Goal: Transaction & Acquisition: Purchase product/service

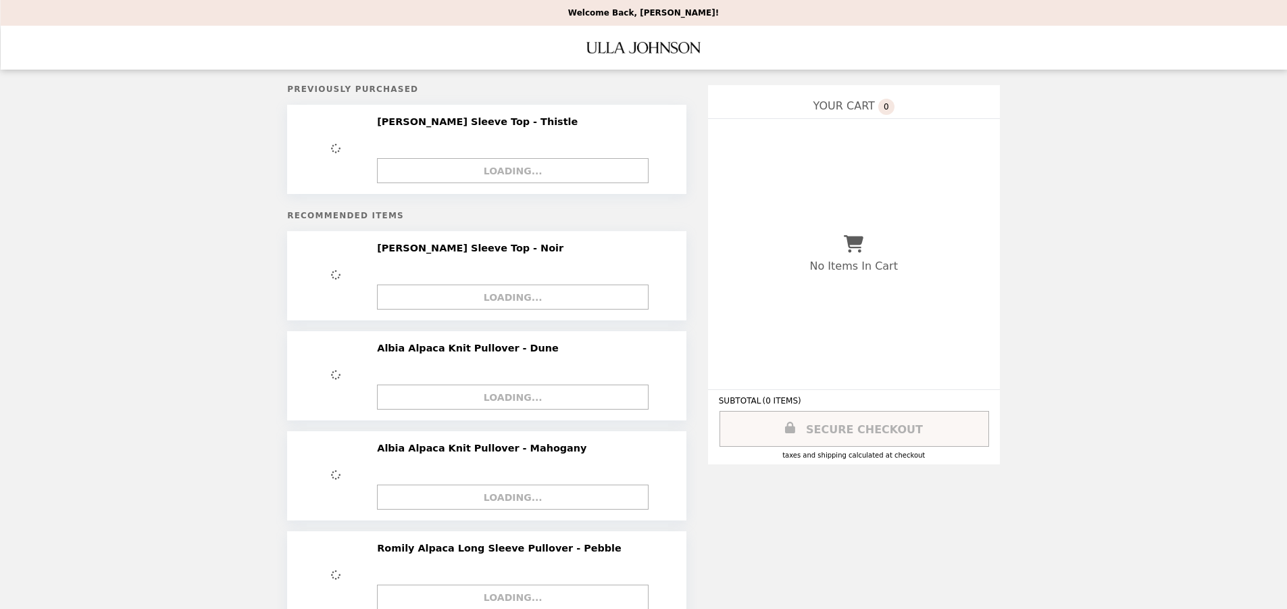
select select "**********"
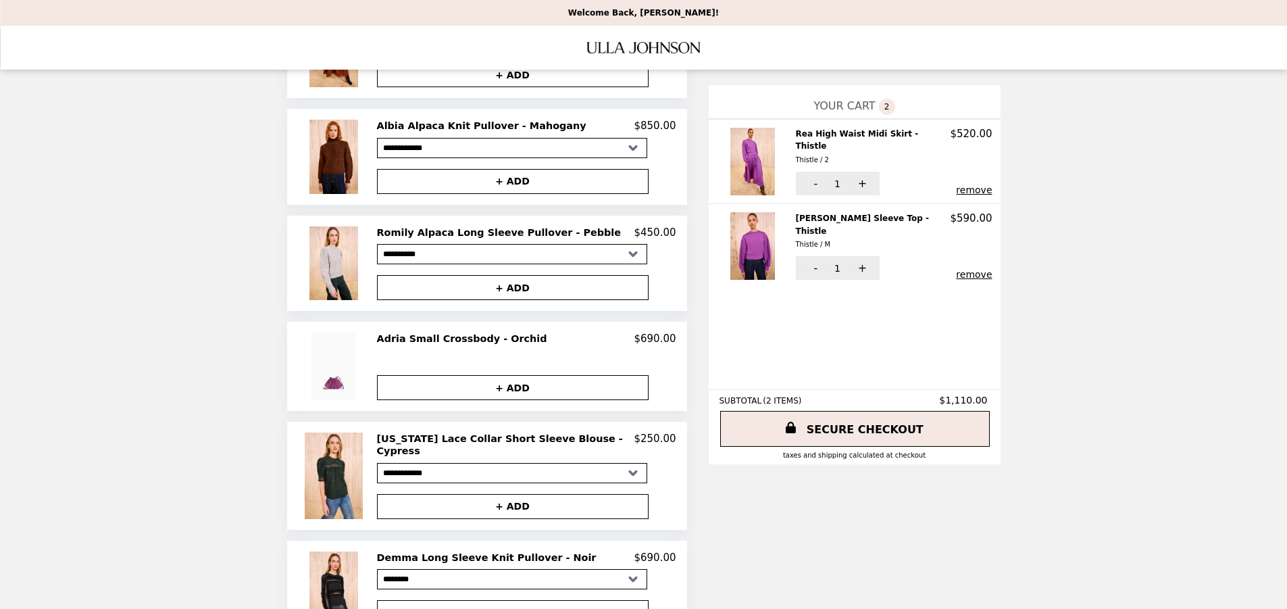
scroll to position [685, 0]
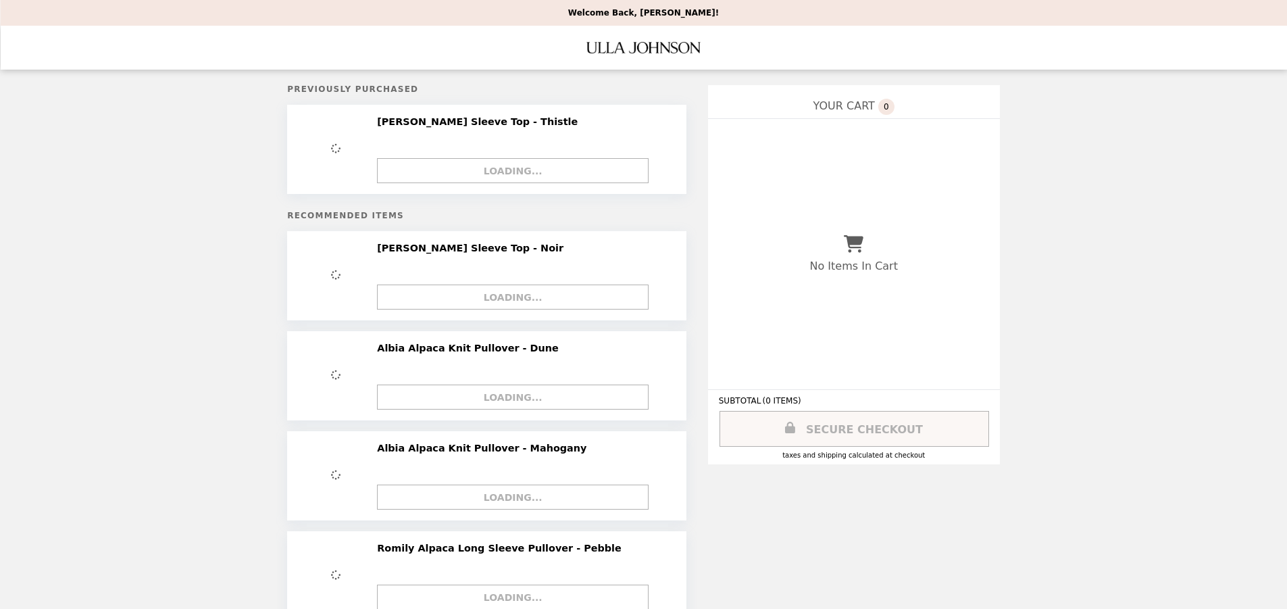
select select "**********"
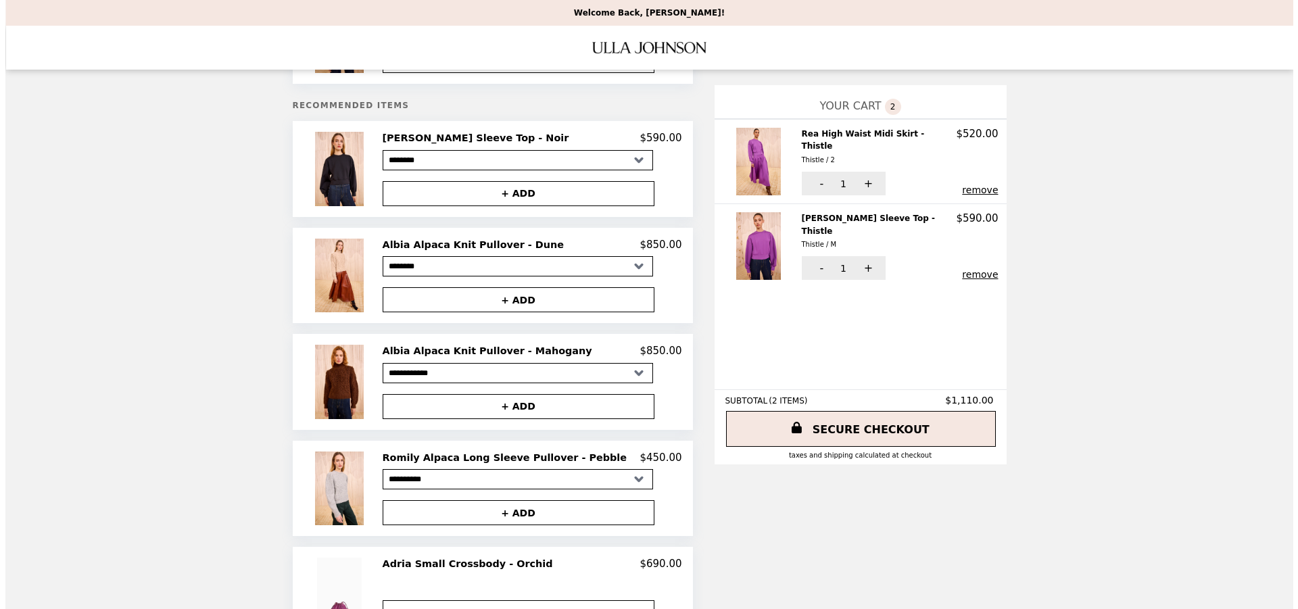
scroll to position [191, 0]
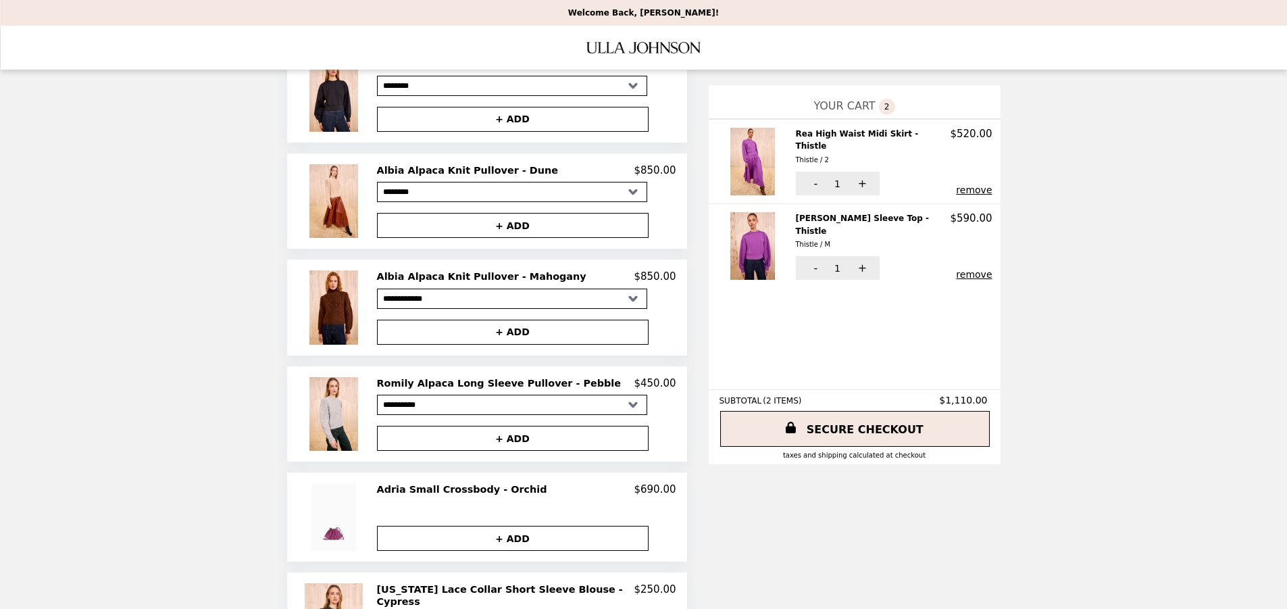
click at [449, 489] on h2 "Adria Small Crossbody - Orchid" at bounding box center [465, 489] width 176 height 12
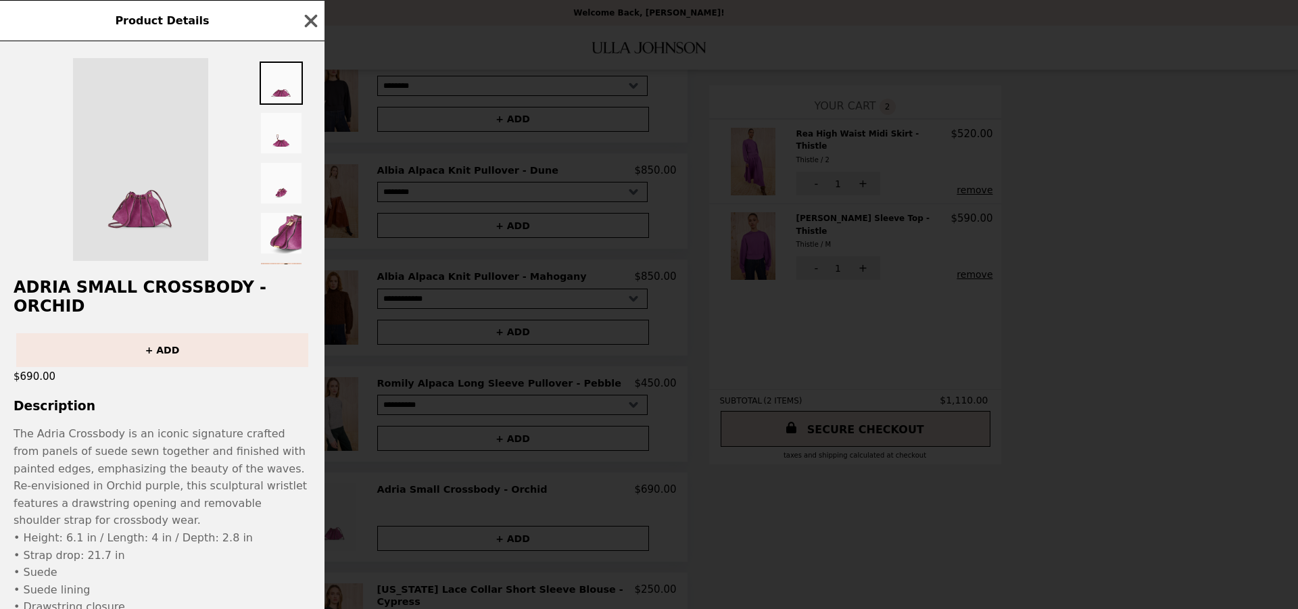
drag, startPoint x: 139, startPoint y: 219, endPoint x: 129, endPoint y: 220, distance: 9.5
click at [139, 219] on img at bounding box center [140, 159] width 135 height 203
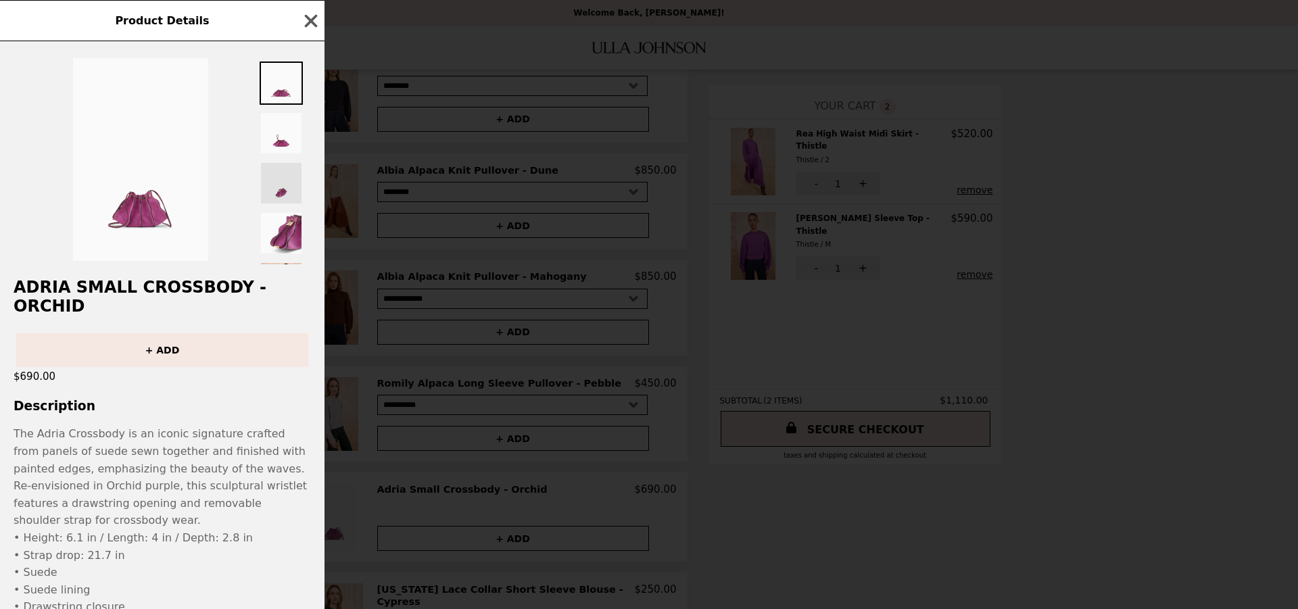
click at [281, 194] on img at bounding box center [281, 183] width 43 height 43
click at [287, 145] on img at bounding box center [281, 133] width 43 height 43
click at [280, 99] on img at bounding box center [281, 82] width 43 height 43
click at [281, 237] on img at bounding box center [281, 233] width 43 height 43
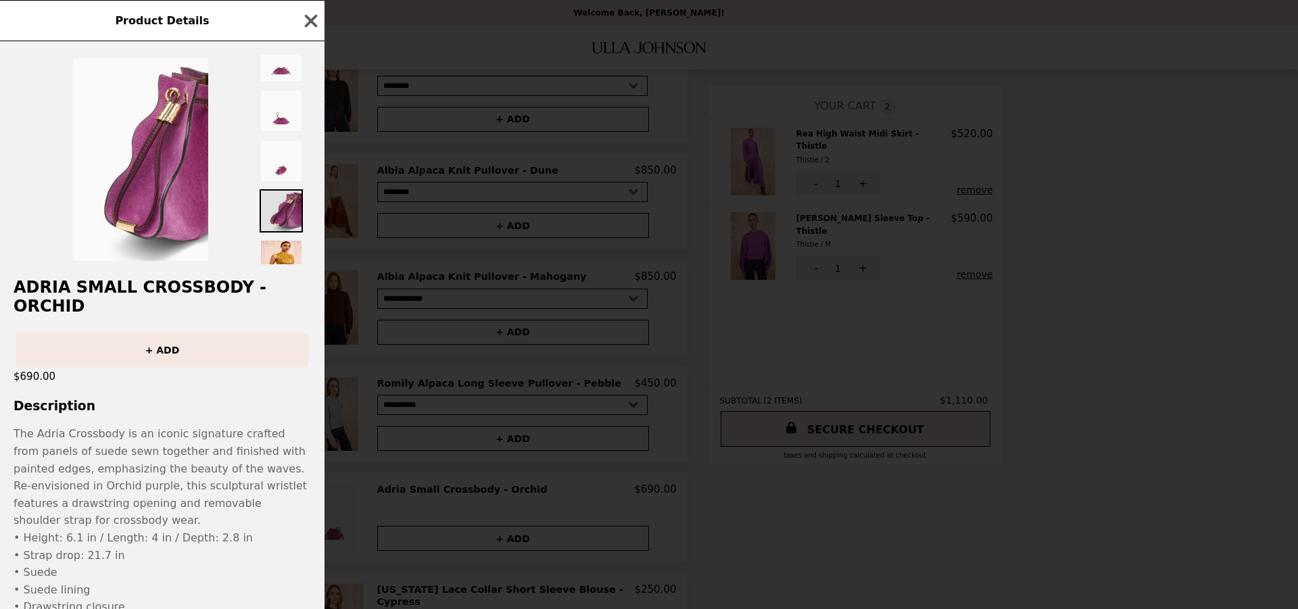
scroll to position [170, 0]
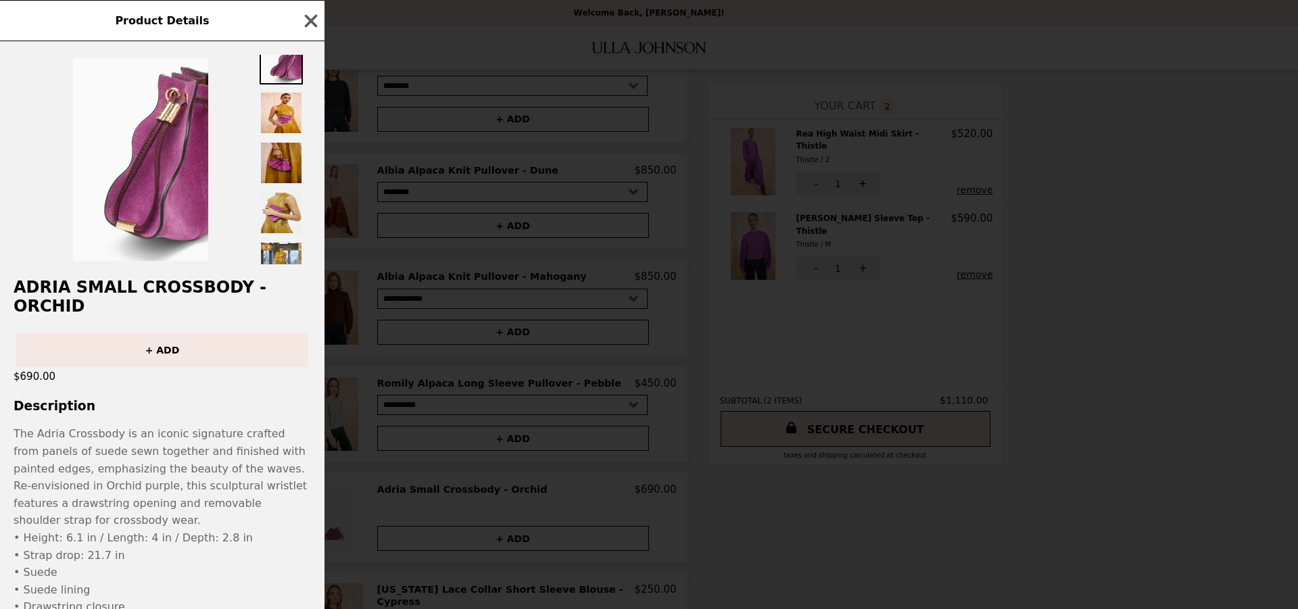
click at [287, 151] on img at bounding box center [281, 162] width 43 height 43
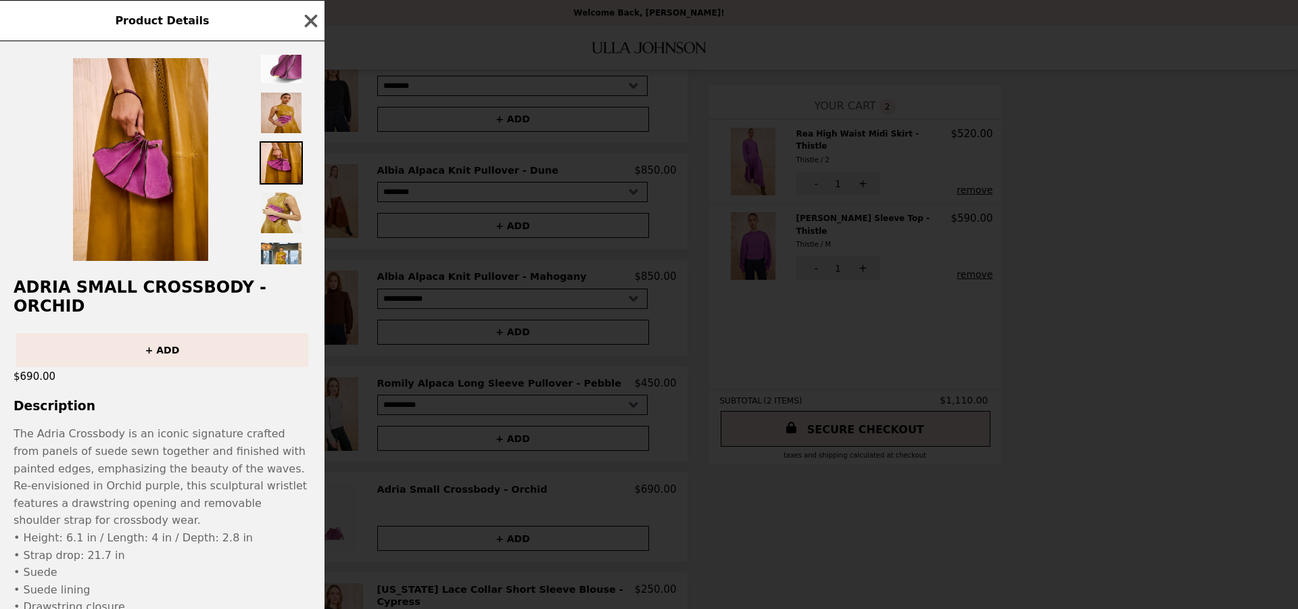
click at [288, 117] on img at bounding box center [281, 112] width 43 height 43
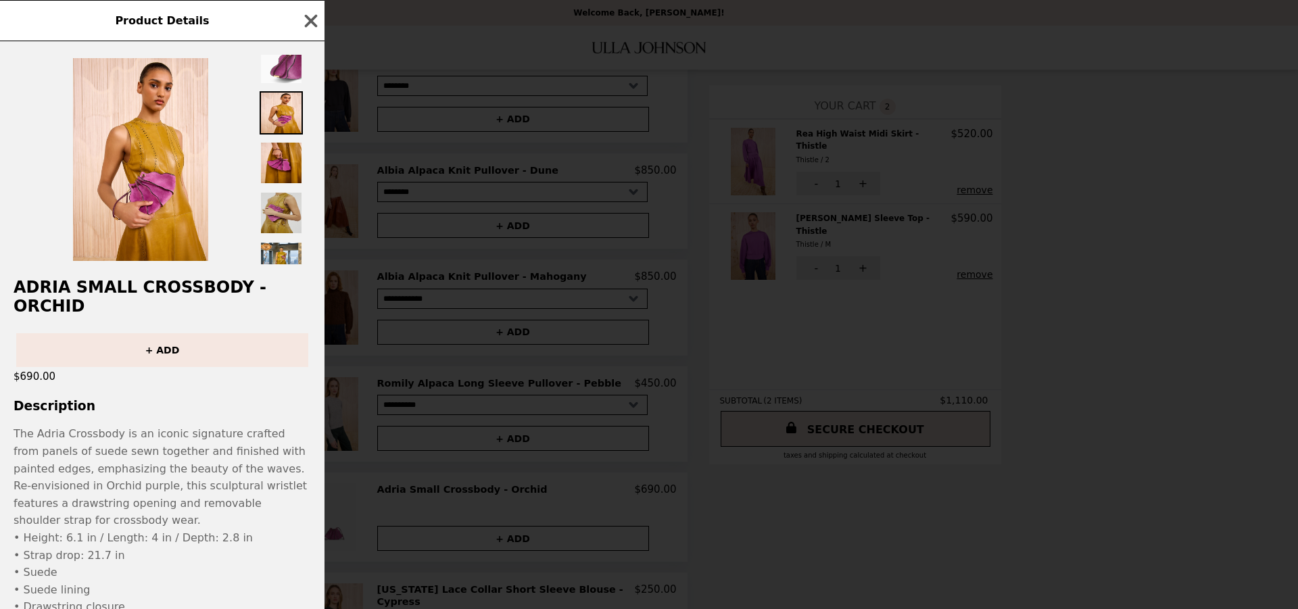
click at [264, 210] on img at bounding box center [281, 212] width 43 height 43
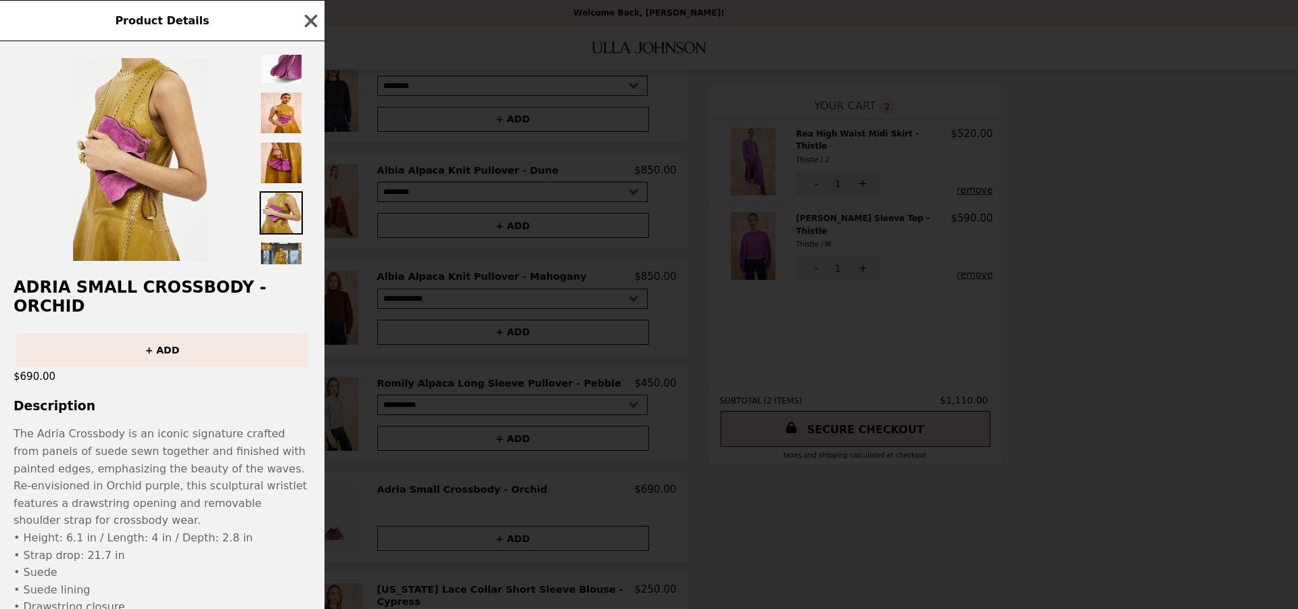
click at [276, 252] on img at bounding box center [281, 262] width 43 height 43
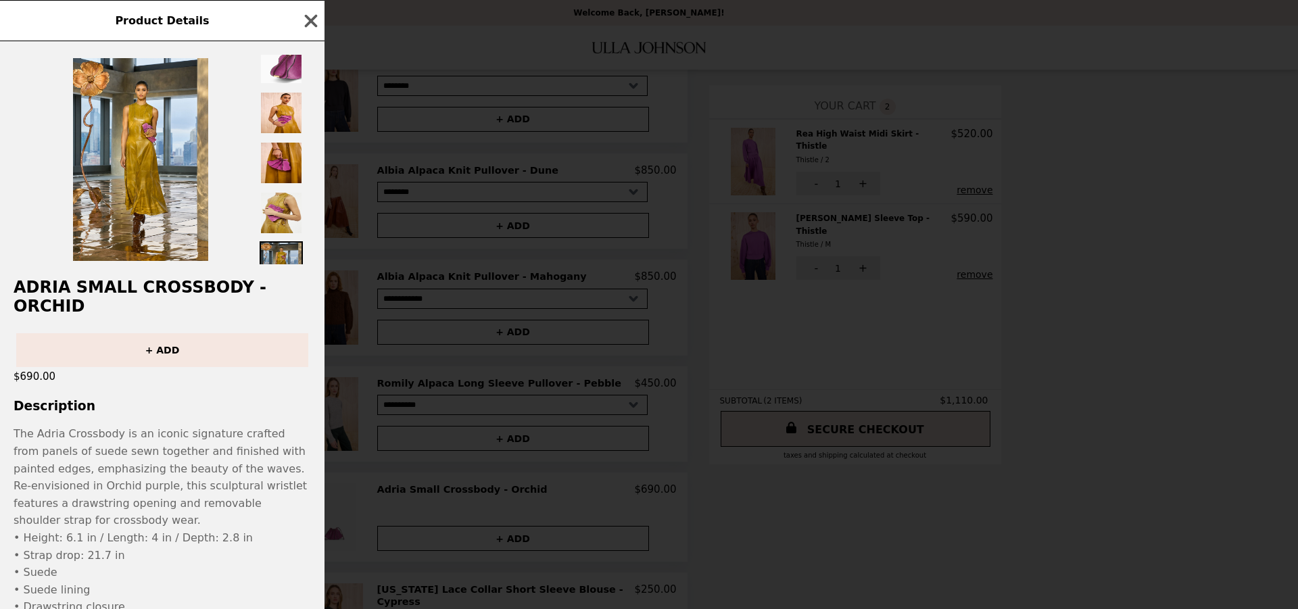
scroll to position [277, 0]
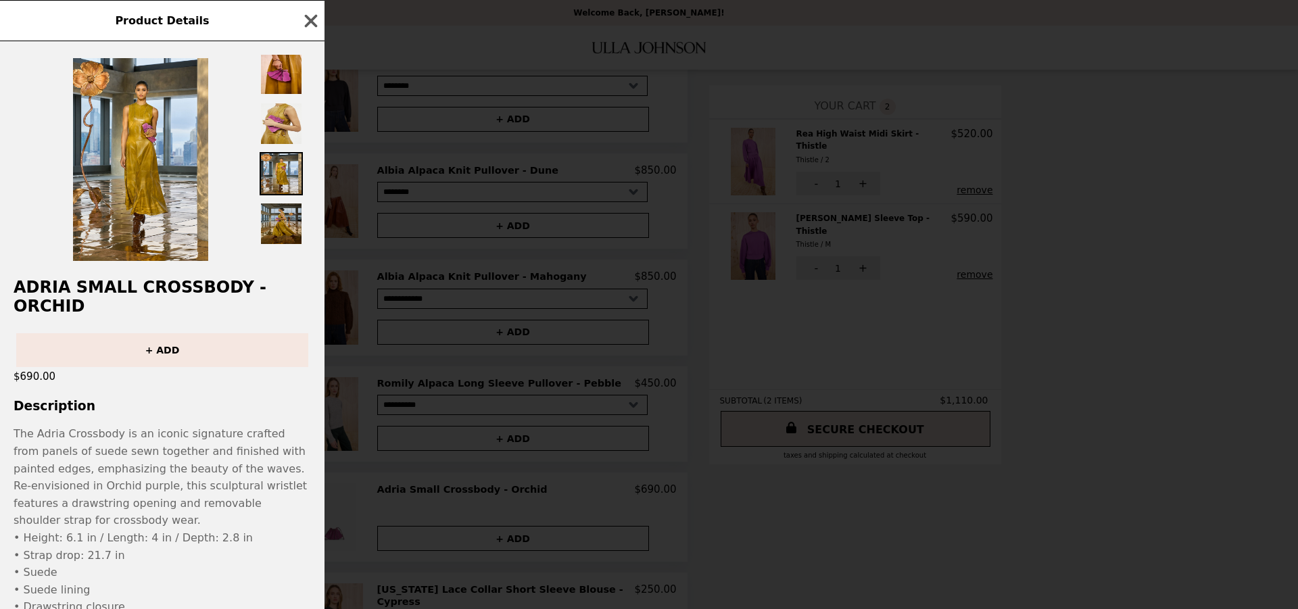
click at [289, 214] on img at bounding box center [281, 223] width 43 height 43
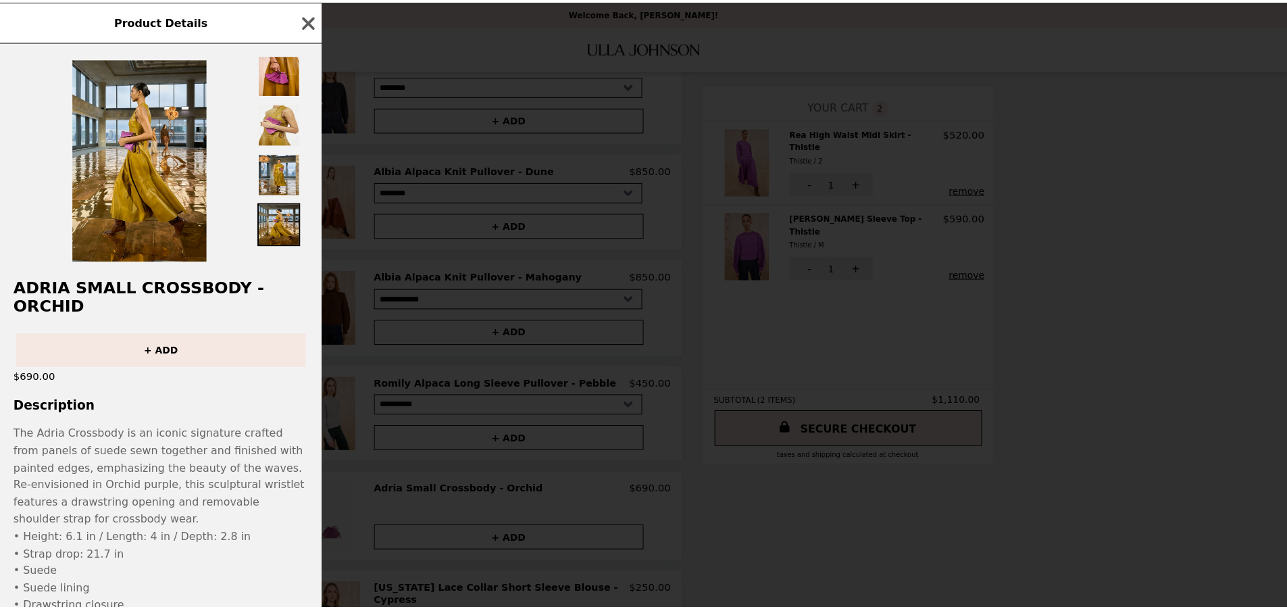
scroll to position [0, 0]
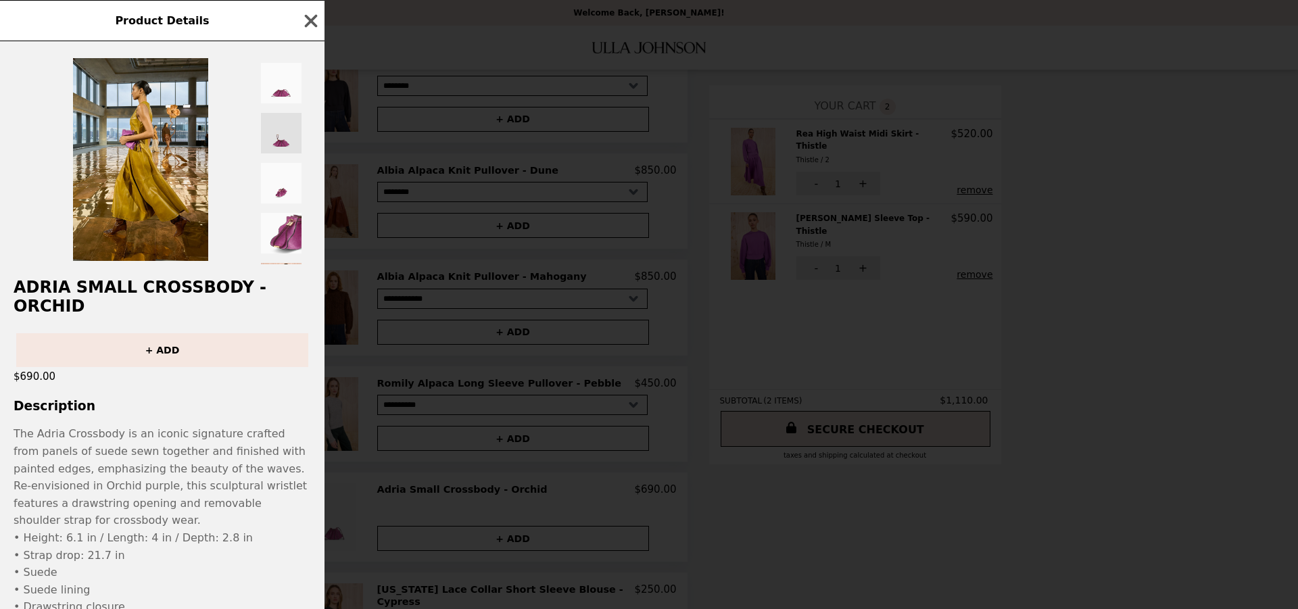
click at [276, 130] on img at bounding box center [281, 133] width 43 height 43
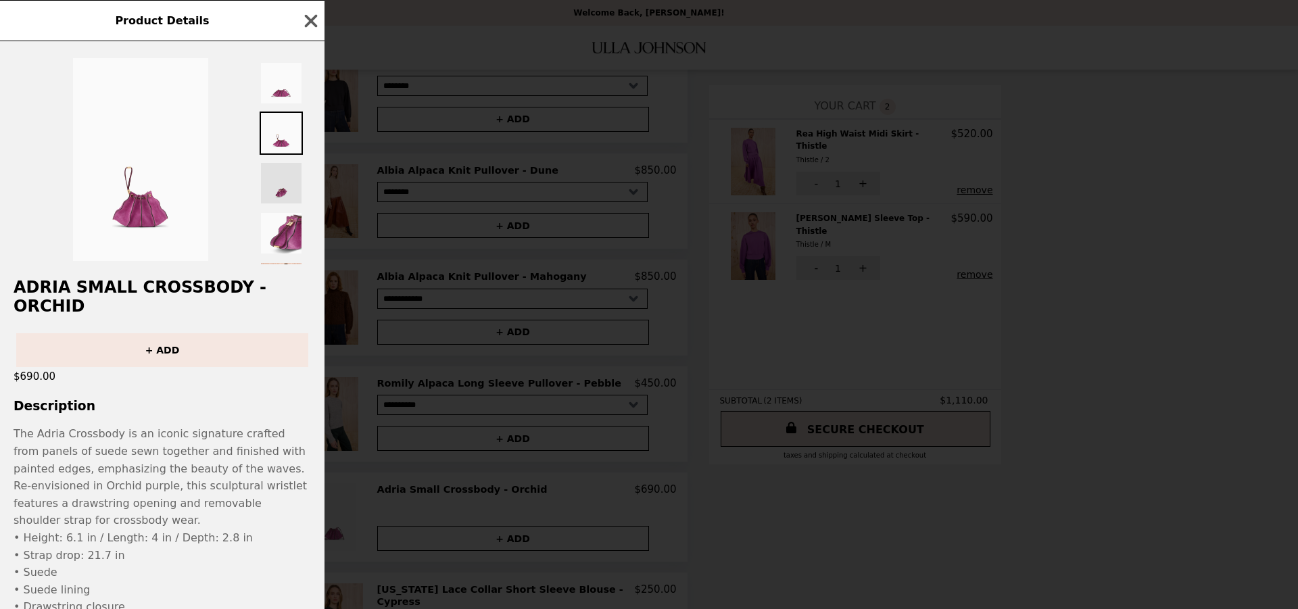
click at [287, 197] on img at bounding box center [281, 183] width 43 height 43
click at [314, 24] on icon "button" at bounding box center [311, 20] width 13 height 13
